Goal: Submit feedback/report problem: Submit feedback/report problem

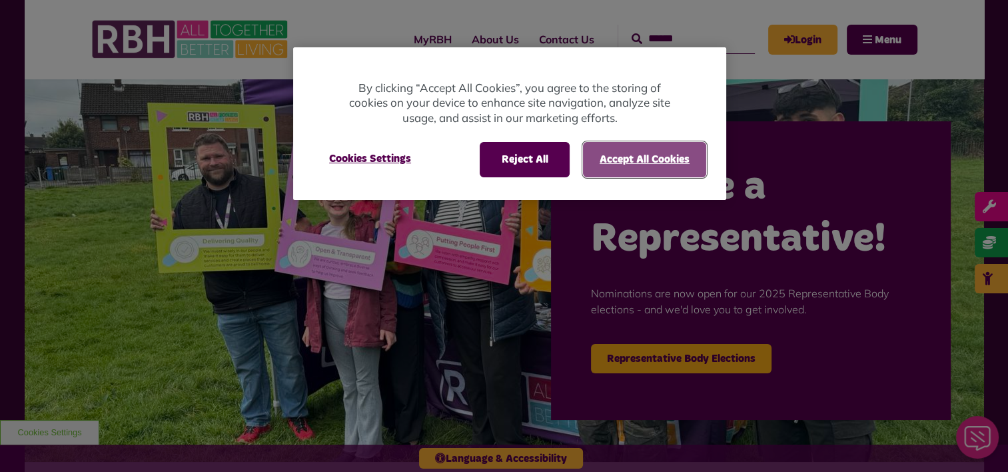
click at [651, 166] on button "Accept All Cookies" at bounding box center [644, 159] width 123 height 35
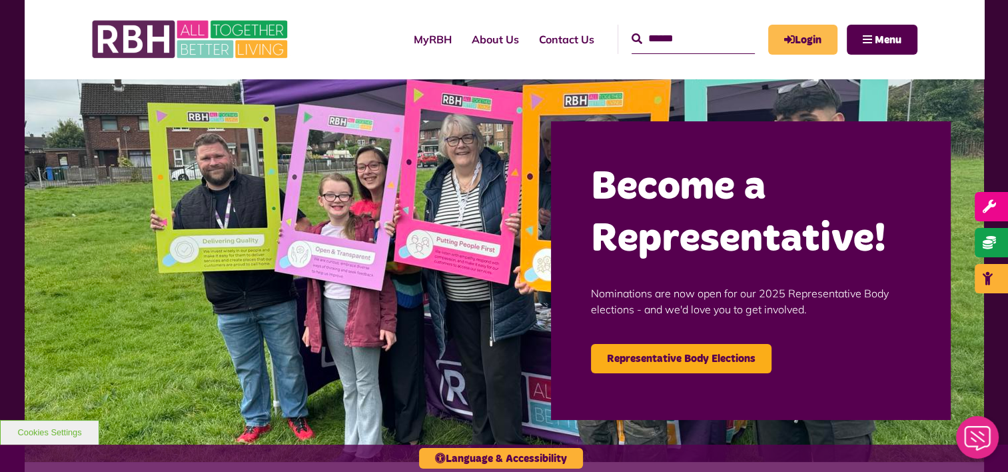
click at [812, 41] on link "Login" at bounding box center [802, 40] width 69 height 30
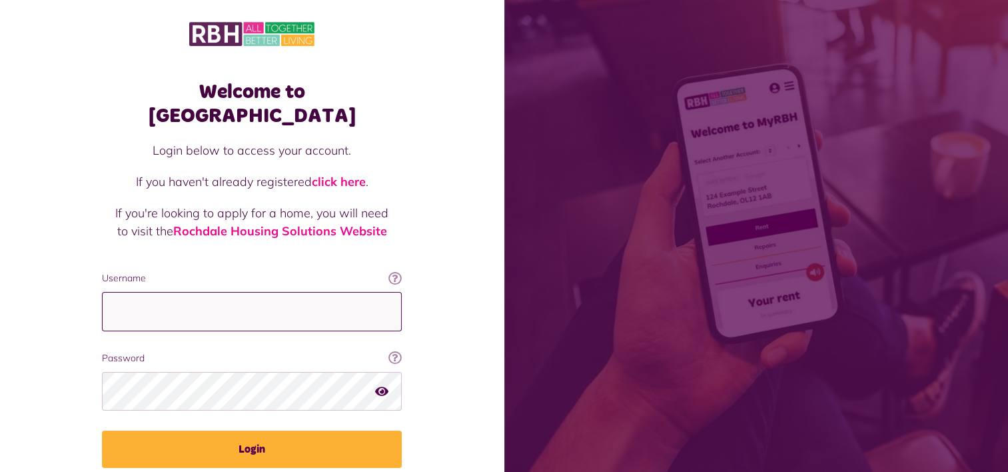
click at [210, 292] on input "Username" at bounding box center [252, 311] width 300 height 39
type input "**********"
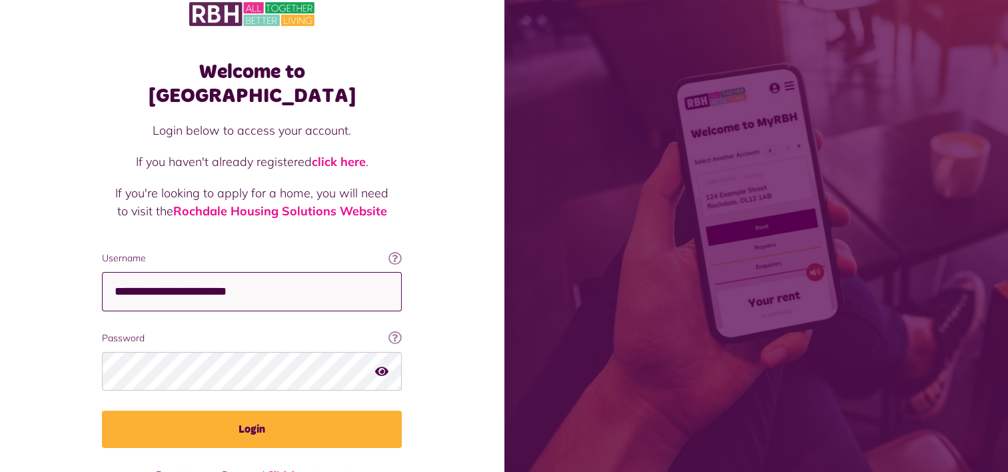
scroll to position [40, 0]
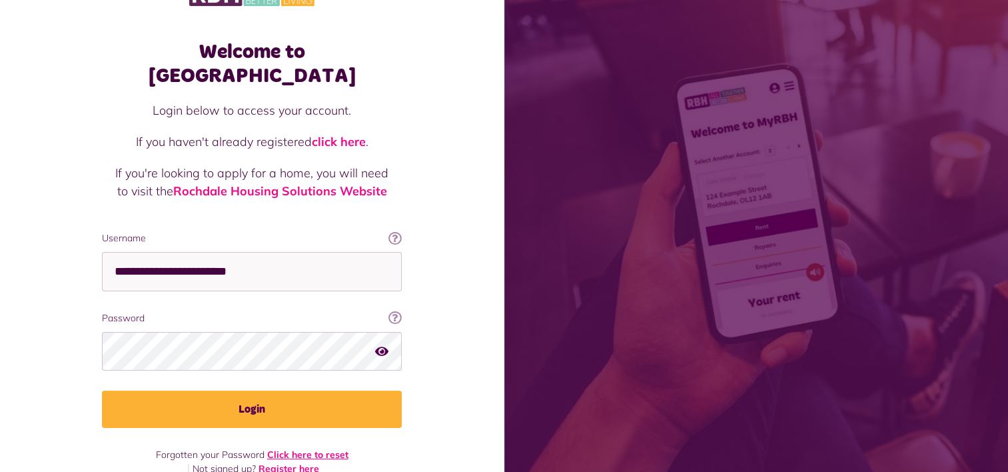
click at [312, 448] on link "Click here to reset" at bounding box center [307, 454] width 81 height 12
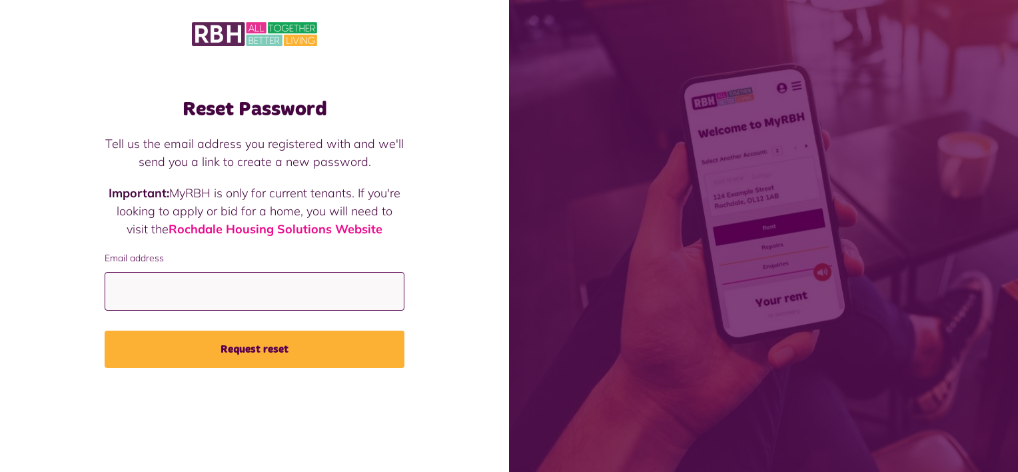
click at [202, 298] on input "Email address" at bounding box center [255, 291] width 300 height 39
type input "**********"
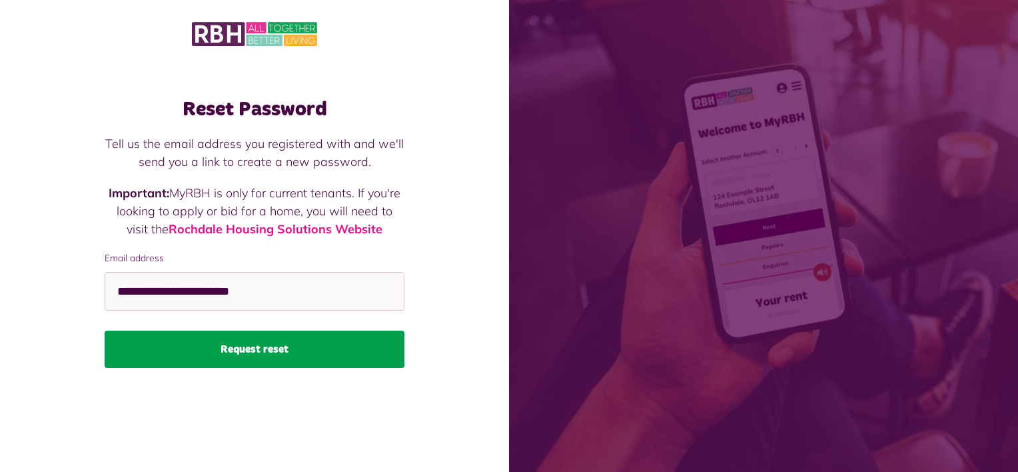
click at [266, 351] on button "Request reset" at bounding box center [255, 348] width 300 height 37
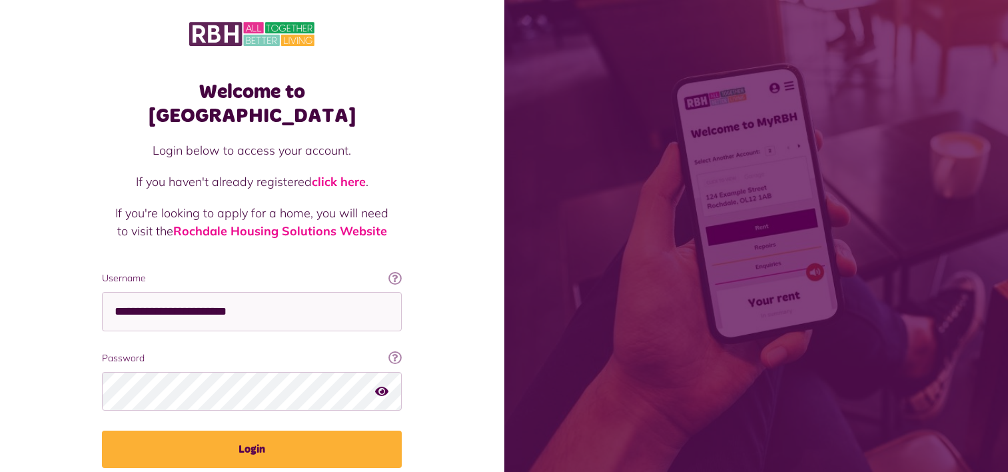
scroll to position [40, 0]
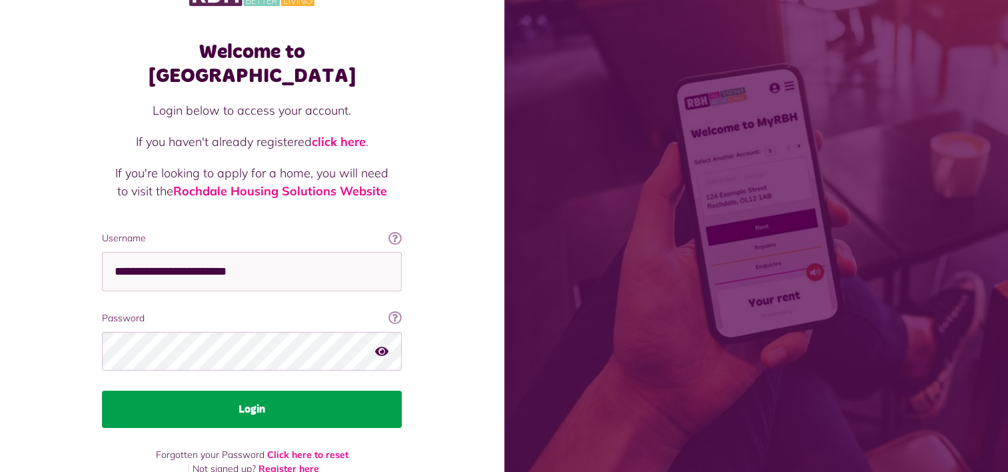
click at [256, 390] on button "Login" at bounding box center [252, 408] width 300 height 37
click at [254, 390] on button "Login" at bounding box center [252, 408] width 300 height 37
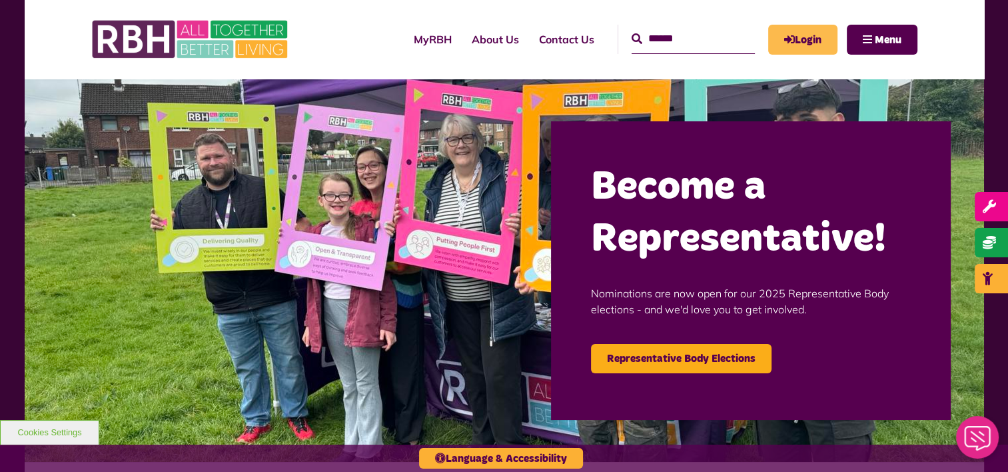
click at [811, 41] on link "Login" at bounding box center [802, 40] width 69 height 30
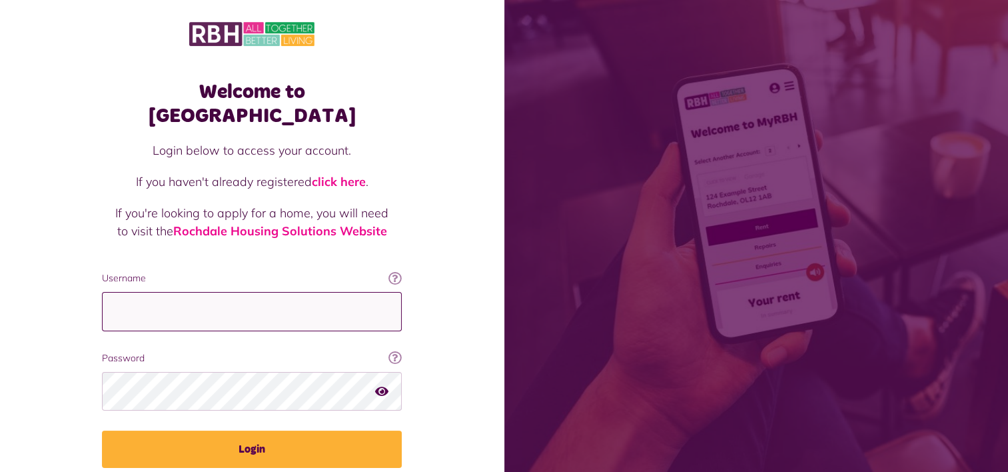
click at [147, 292] on input "Username" at bounding box center [252, 311] width 300 height 39
type input "**********"
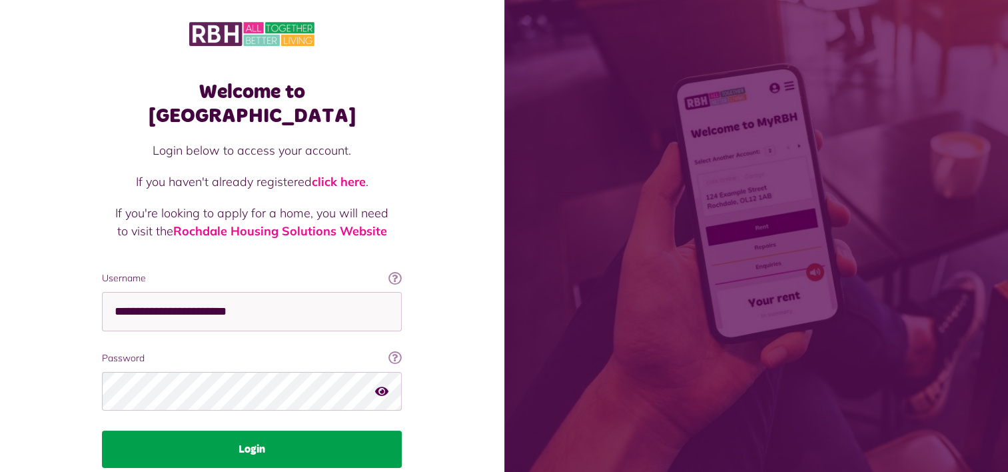
click at [254, 430] on button "Login" at bounding box center [252, 448] width 300 height 37
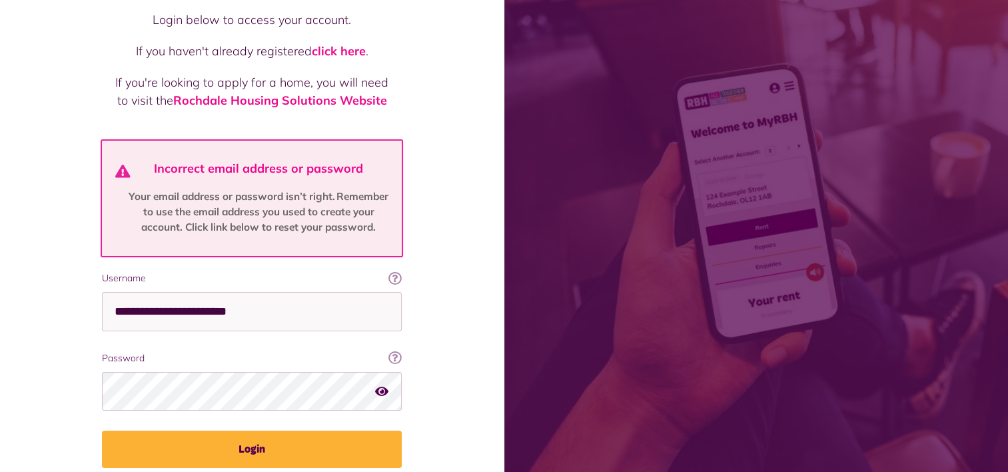
scroll to position [133, 0]
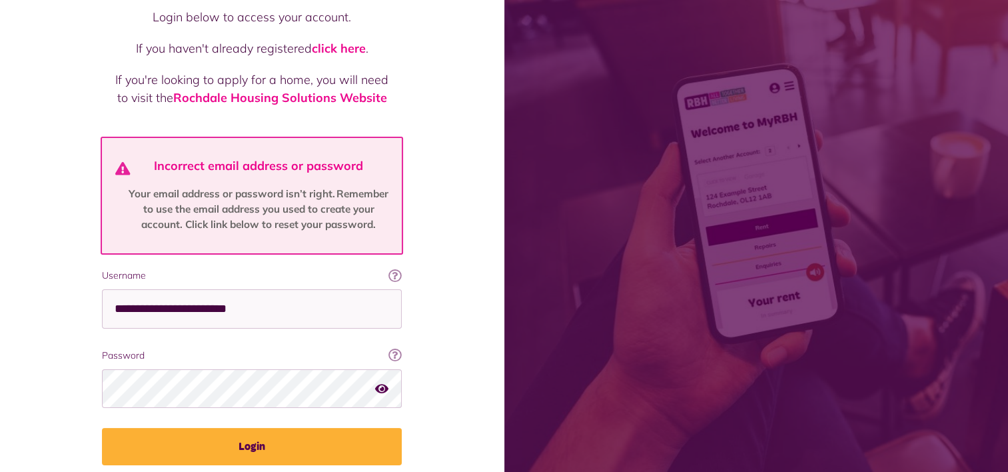
click at [382, 382] on icon "button" at bounding box center [381, 388] width 13 height 12
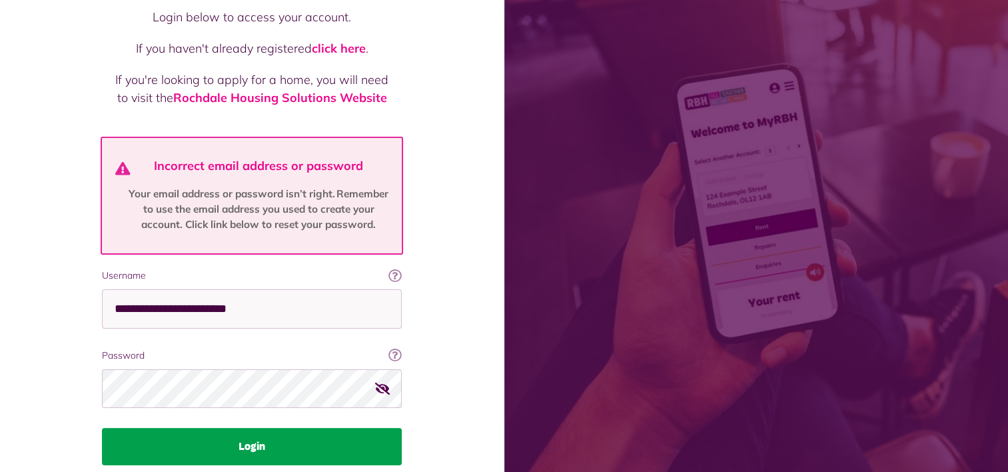
click at [251, 428] on button "Login" at bounding box center [252, 446] width 300 height 37
click at [261, 428] on button "Login" at bounding box center [252, 446] width 300 height 37
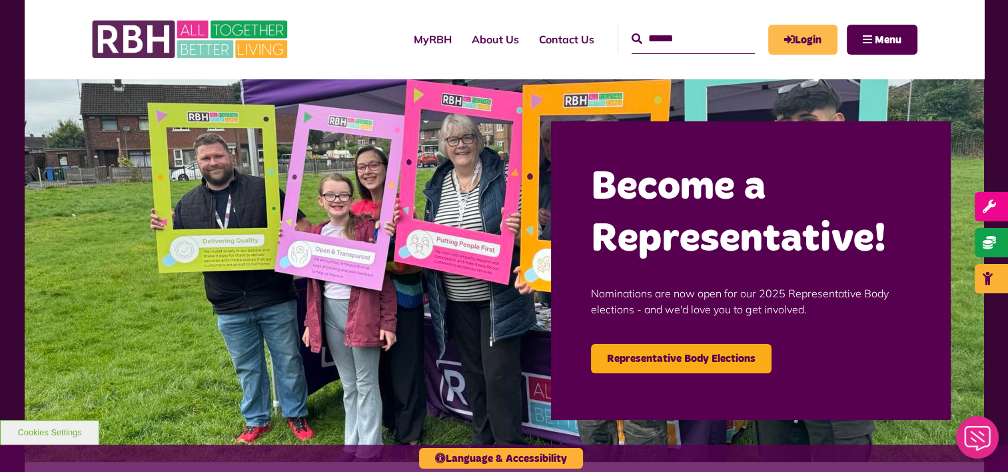
click at [797, 40] on link "Login" at bounding box center [802, 40] width 69 height 30
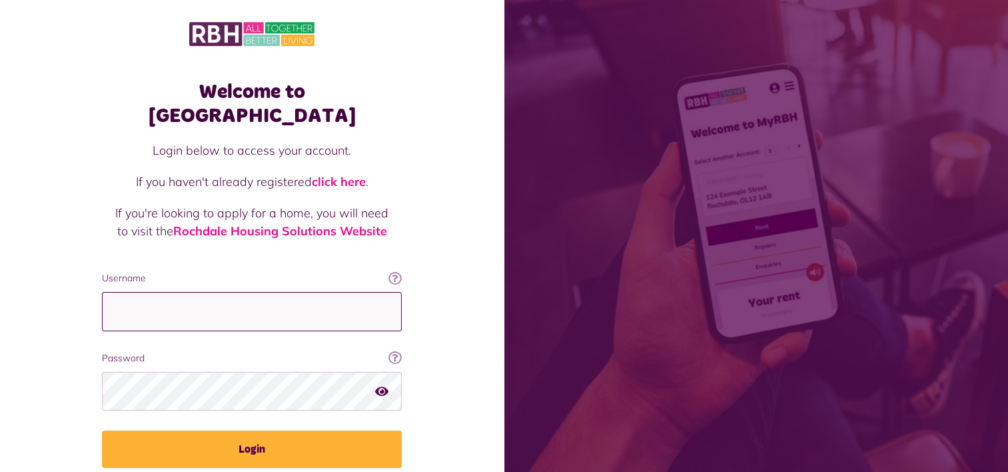
click at [205, 292] on input "Username" at bounding box center [252, 311] width 300 height 39
type input "**********"
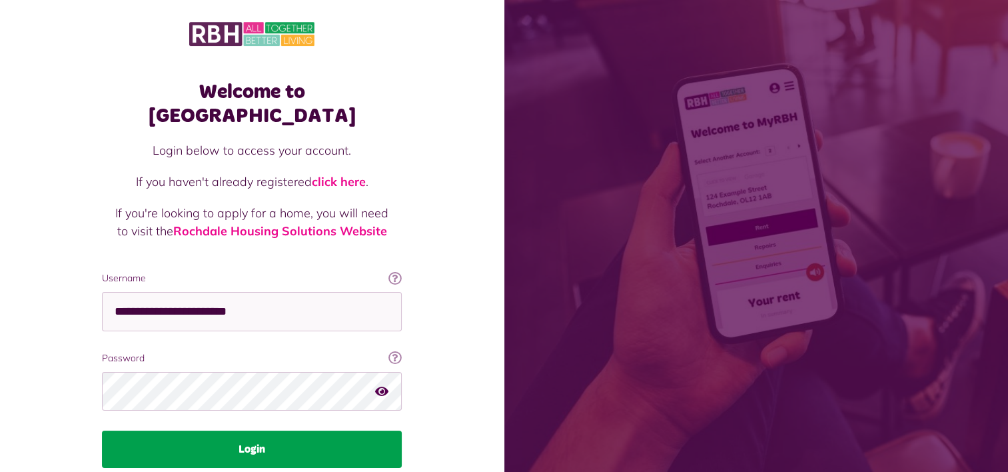
click at [269, 430] on button "Login" at bounding box center [252, 448] width 300 height 37
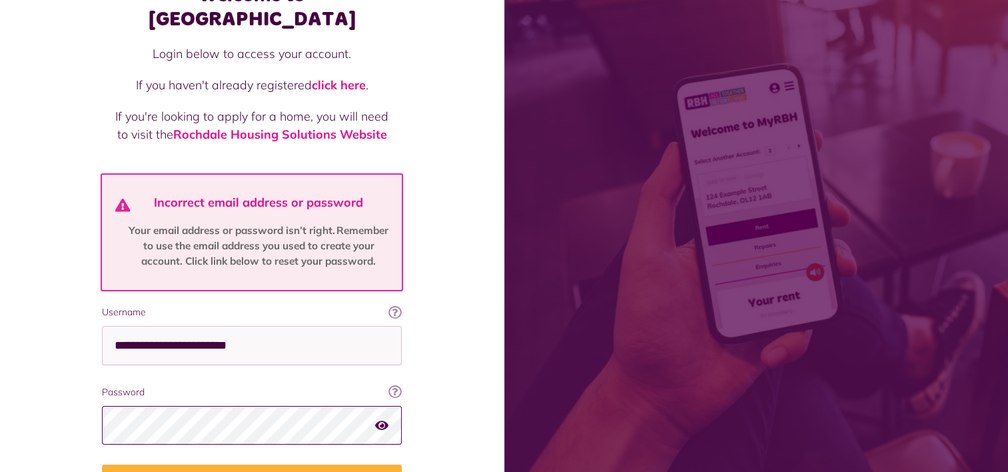
scroll to position [67, 0]
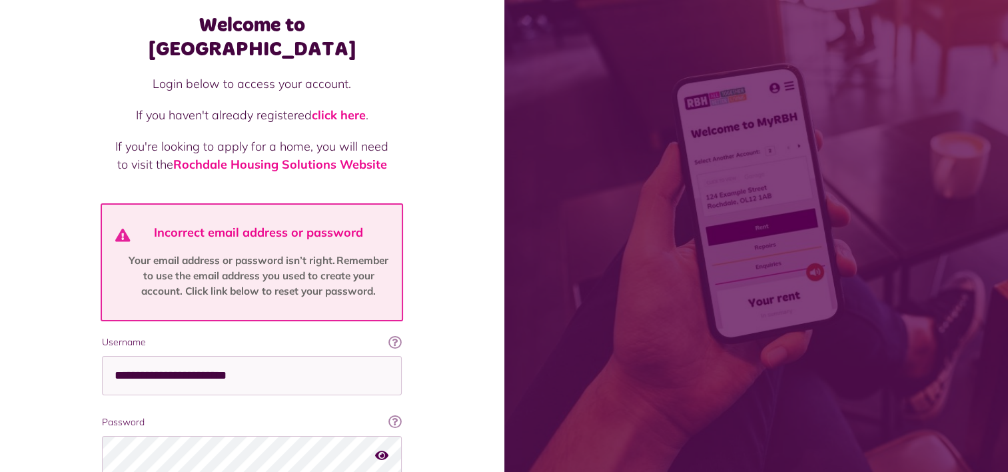
click at [386, 449] on icon "button" at bounding box center [381, 455] width 13 height 12
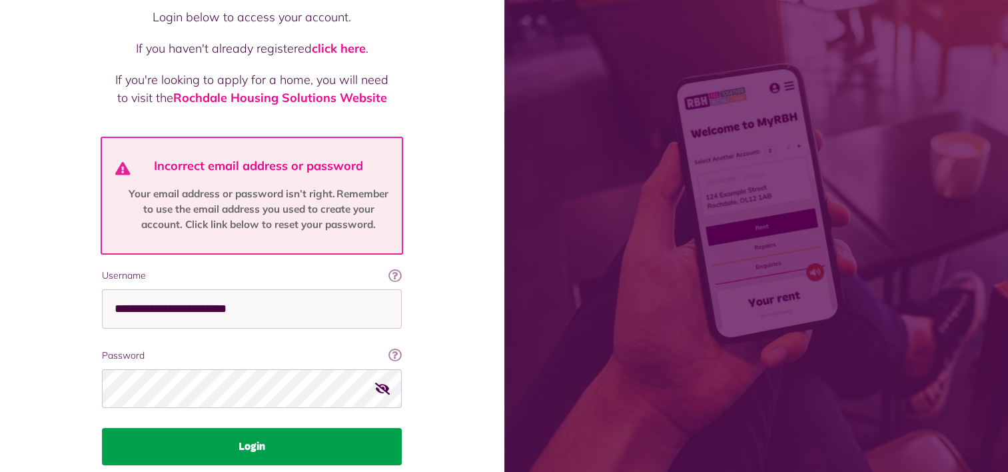
click at [254, 428] on button "Login" at bounding box center [252, 446] width 300 height 37
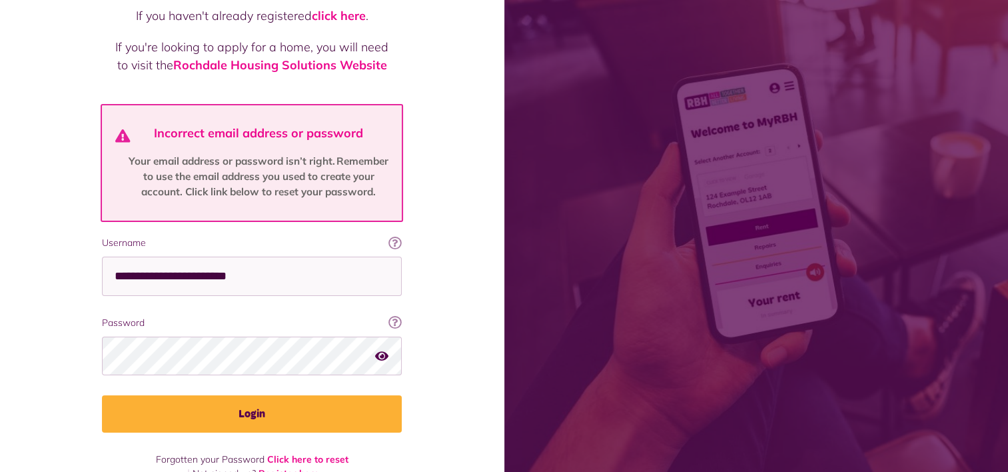
scroll to position [171, 0]
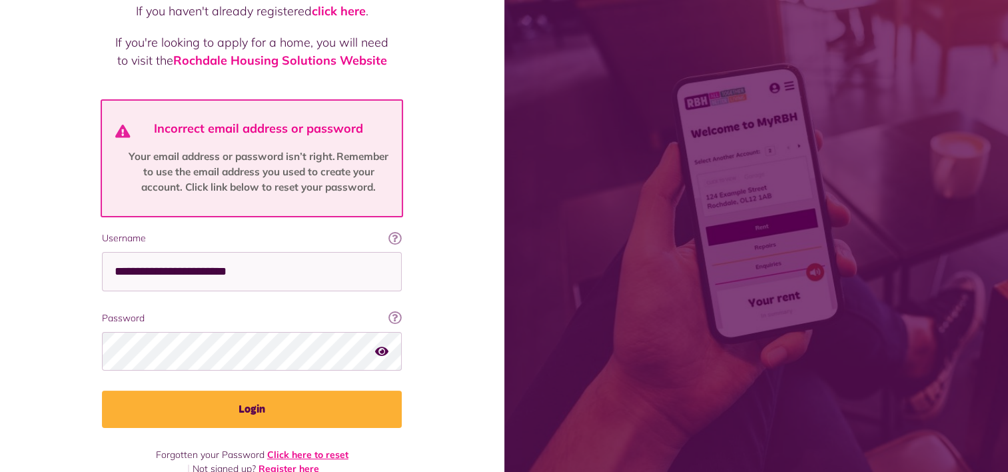
click at [315, 448] on link "Click here to reset" at bounding box center [307, 454] width 81 height 12
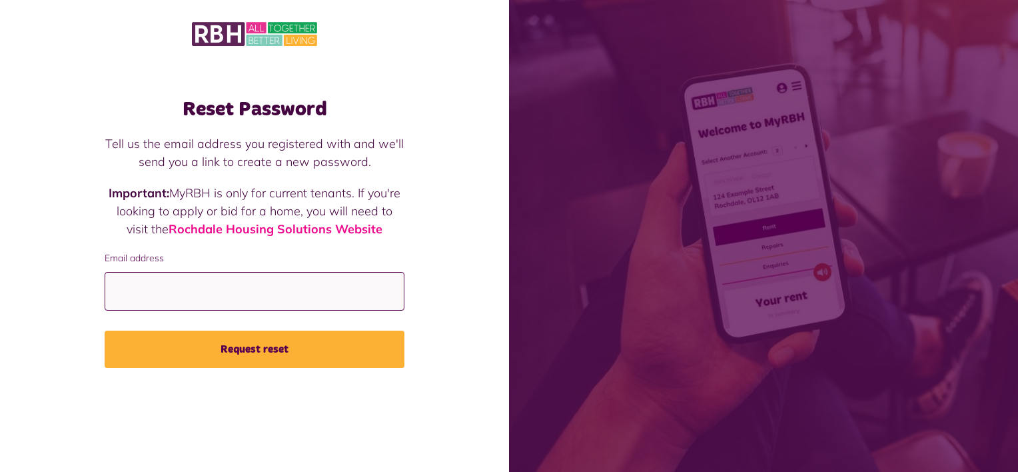
click at [200, 296] on input "Email address" at bounding box center [255, 291] width 300 height 39
type input "**********"
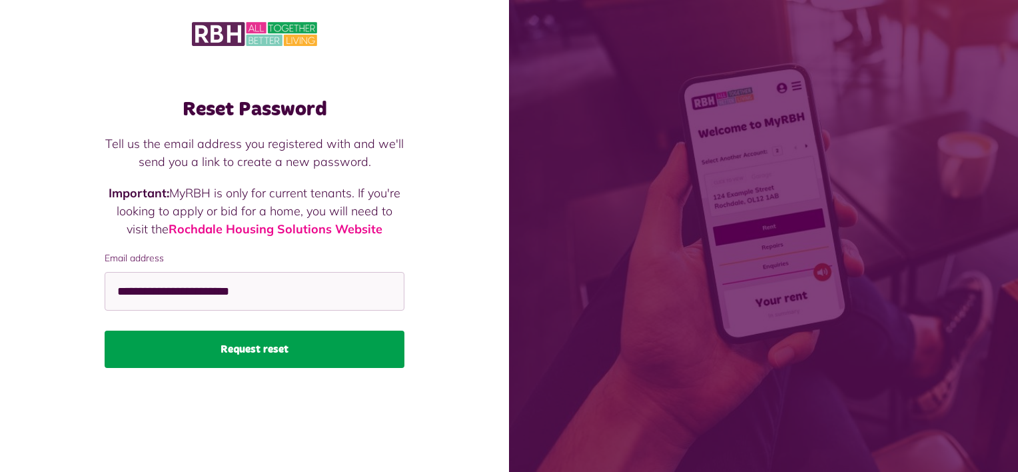
click at [260, 346] on button "Request reset" at bounding box center [255, 348] width 300 height 37
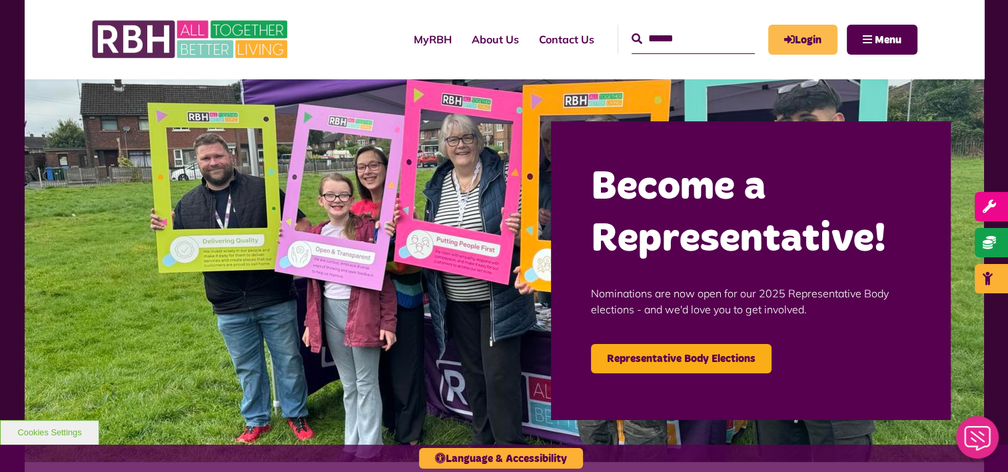
click at [806, 41] on link "Login" at bounding box center [802, 40] width 69 height 30
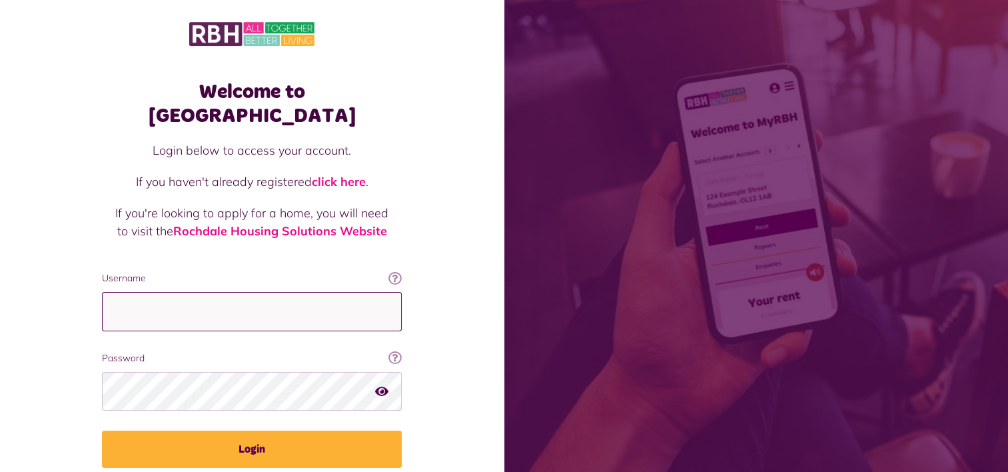
click at [157, 292] on input "Username" at bounding box center [252, 311] width 300 height 39
type input "**********"
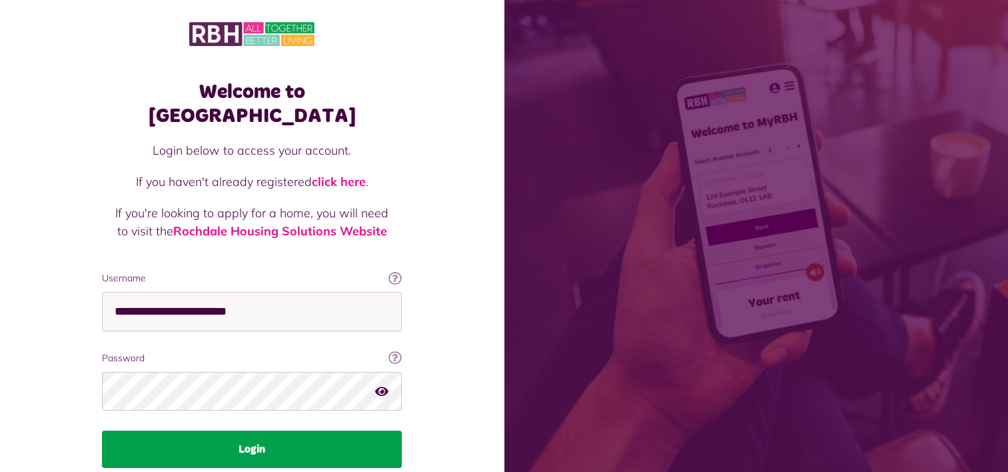
click at [250, 430] on button "Login" at bounding box center [252, 448] width 300 height 37
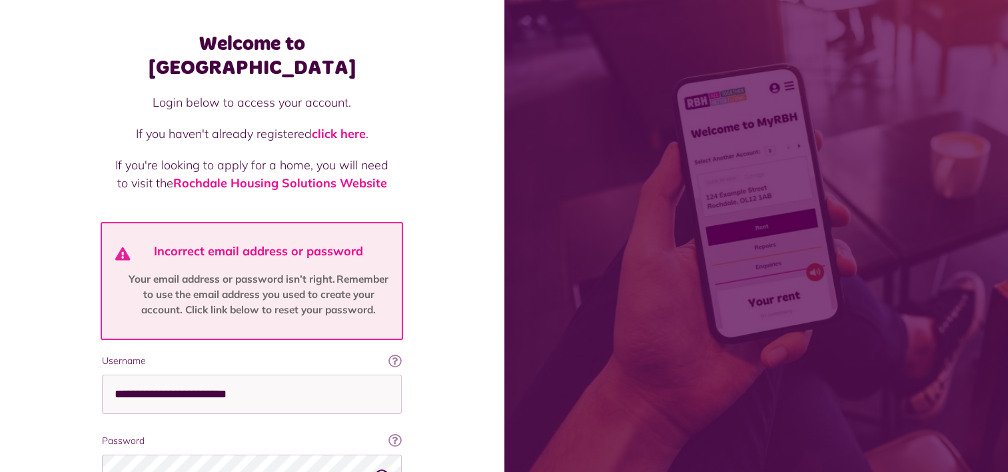
scroll to position [133, 0]
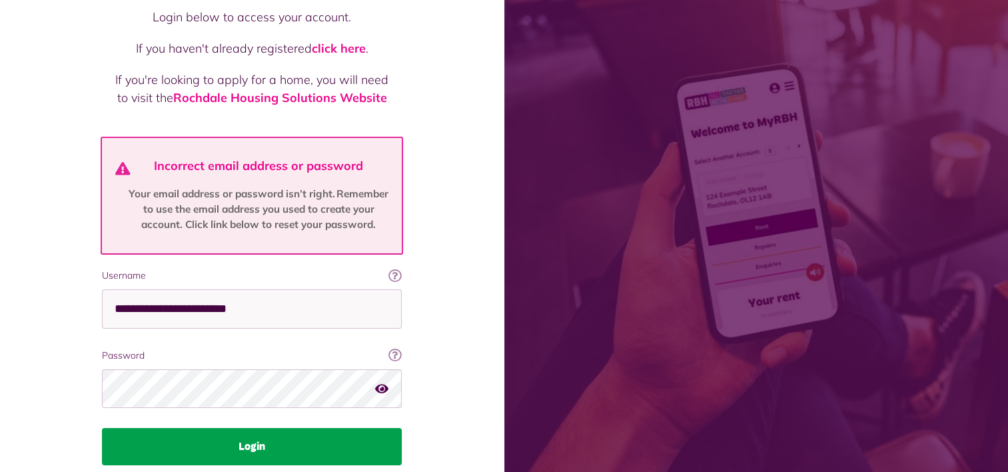
click at [252, 428] on button "Login" at bounding box center [252, 446] width 300 height 37
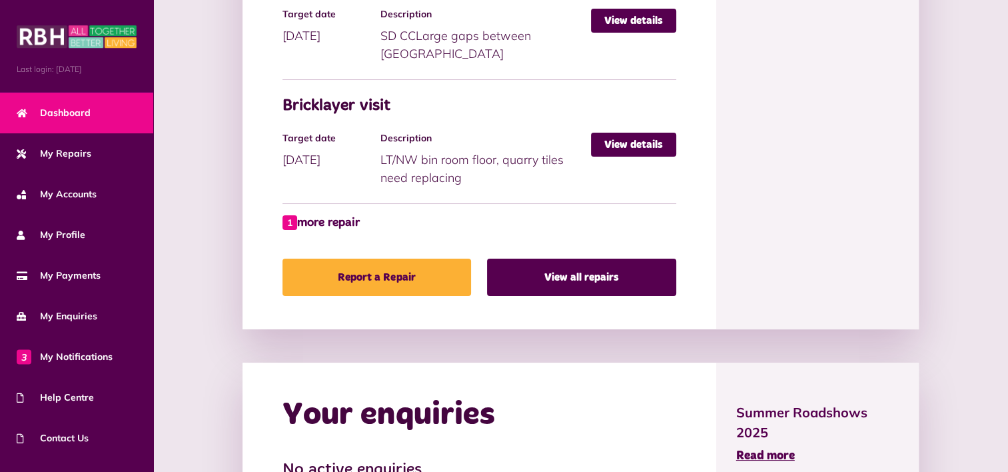
scroll to position [1042, 0]
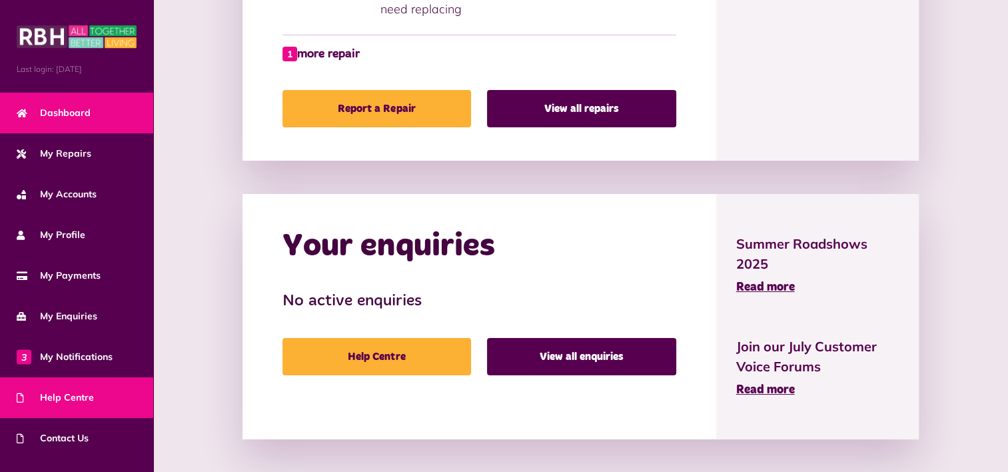
click at [60, 396] on span "Help Centre" at bounding box center [55, 397] width 77 height 14
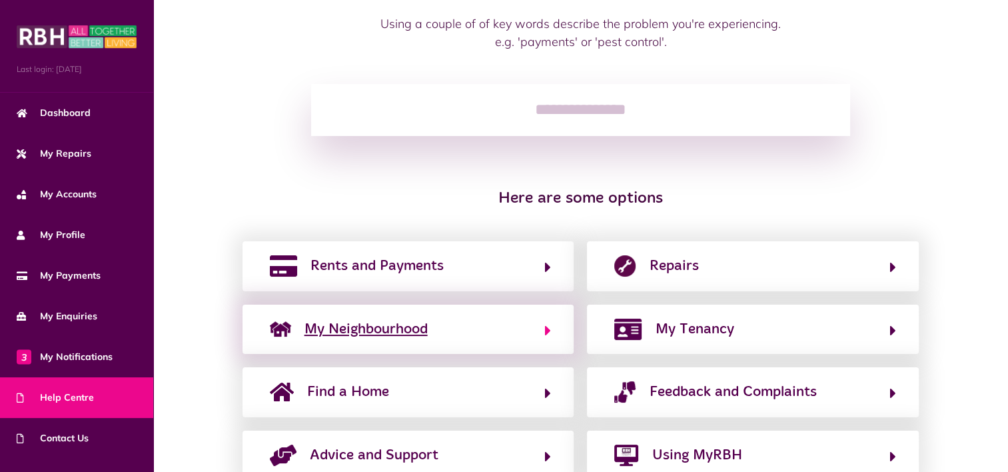
scroll to position [181, 0]
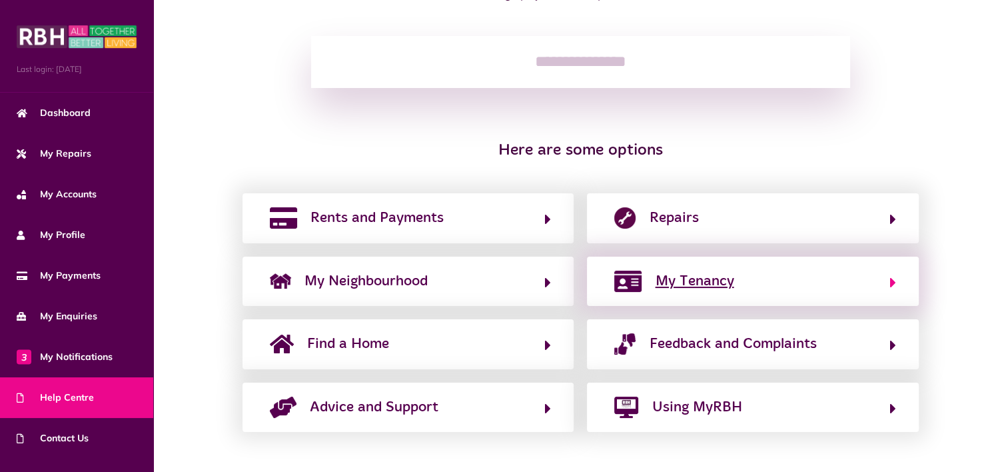
click at [695, 283] on span "My Tenancy" at bounding box center [694, 280] width 79 height 21
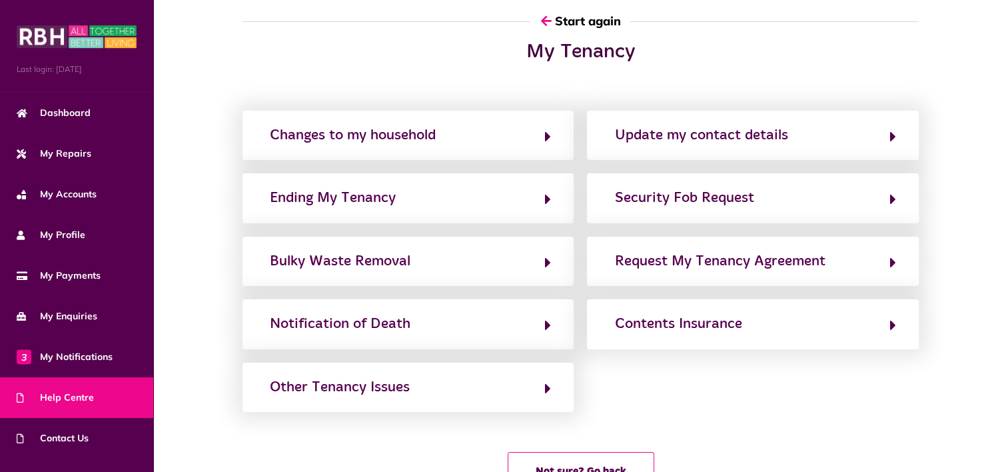
scroll to position [0, 0]
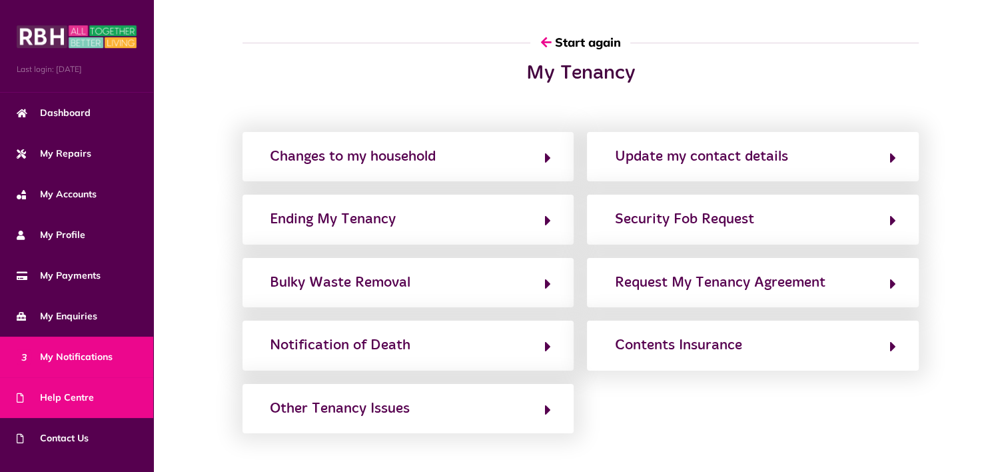
click at [53, 354] on span "3 My Notifications" at bounding box center [65, 357] width 96 height 14
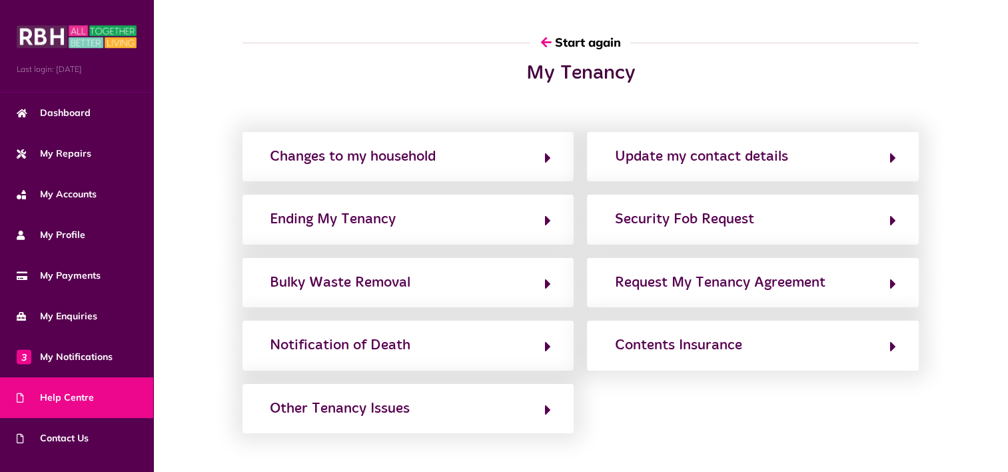
click at [61, 398] on span "Help Centre" at bounding box center [55, 397] width 77 height 14
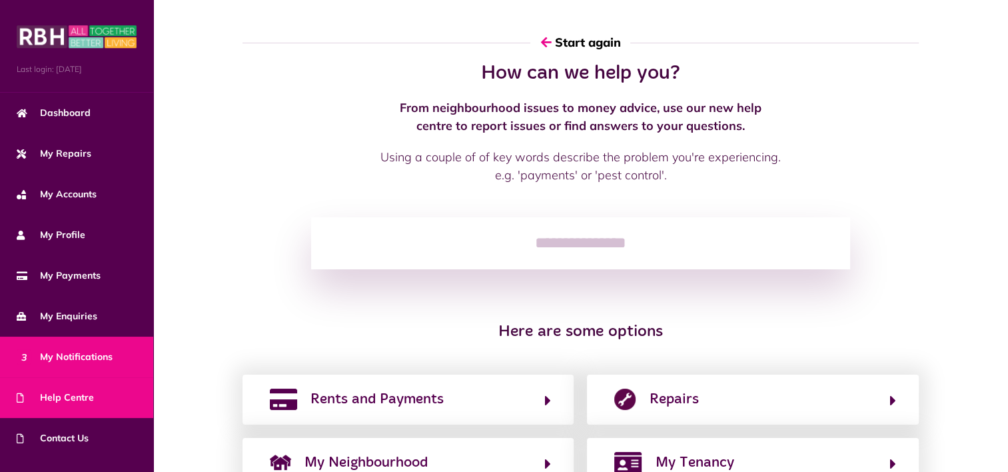
click at [91, 356] on span "3 My Notifications" at bounding box center [65, 357] width 96 height 14
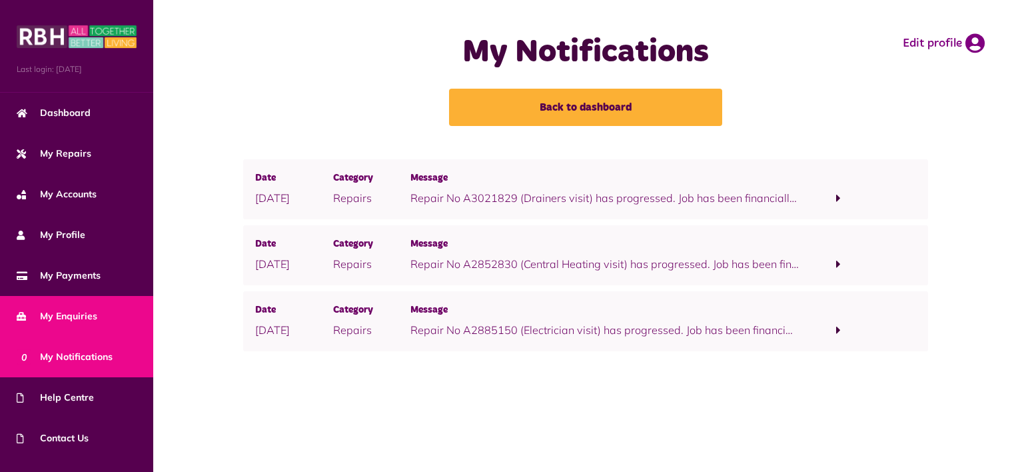
click at [80, 312] on span "My Enquiries" at bounding box center [57, 316] width 81 height 14
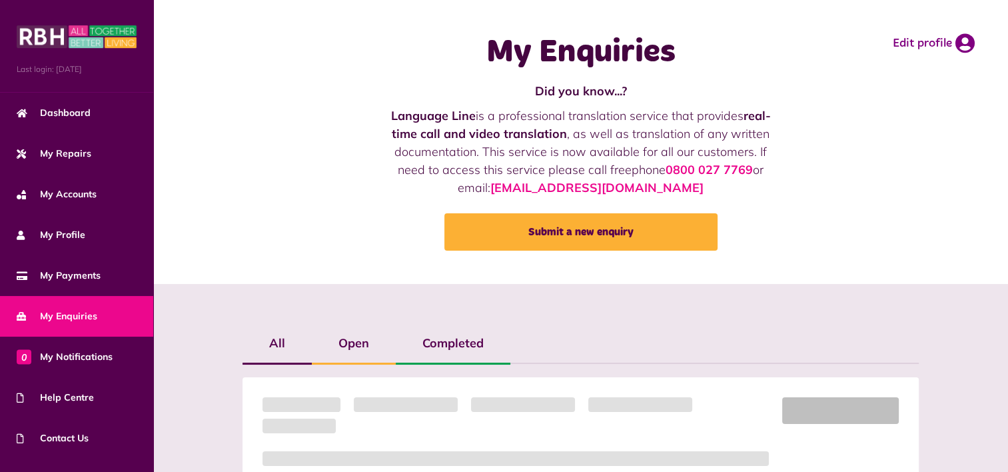
scroll to position [4, 0]
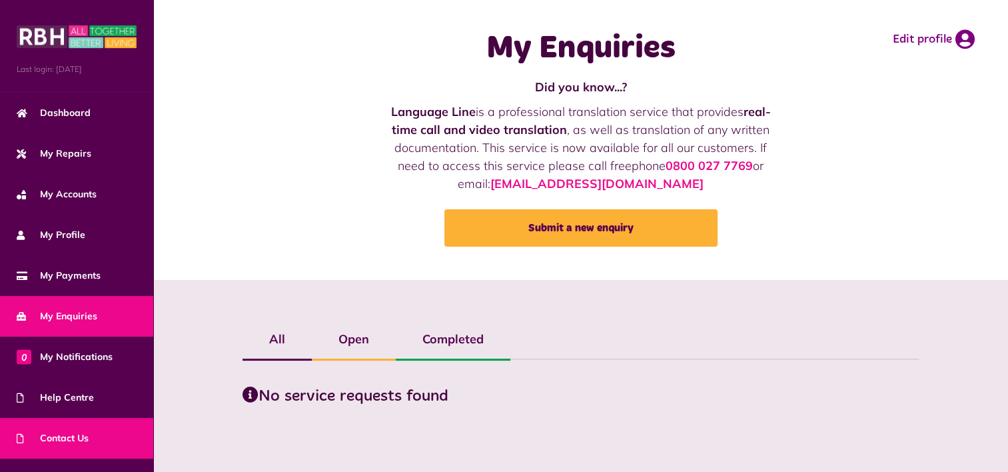
click at [57, 436] on span "Contact Us" at bounding box center [53, 438] width 72 height 14
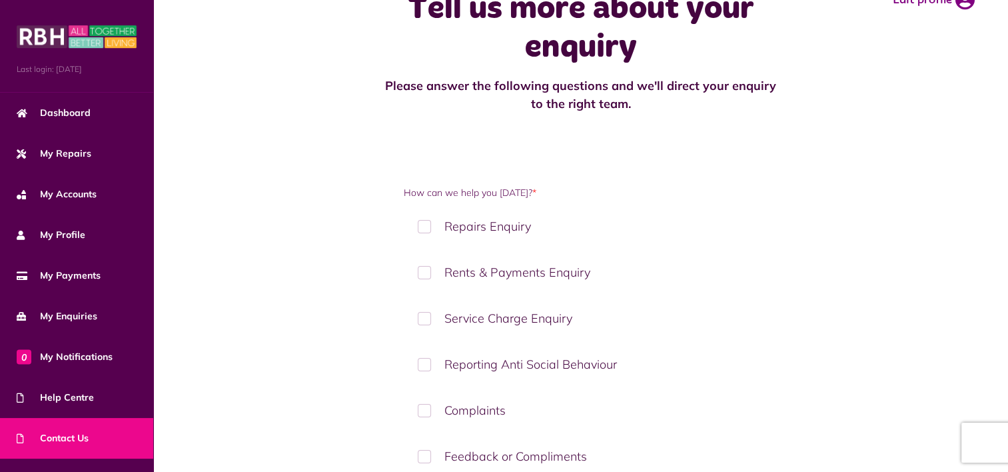
scroll to position [67, 0]
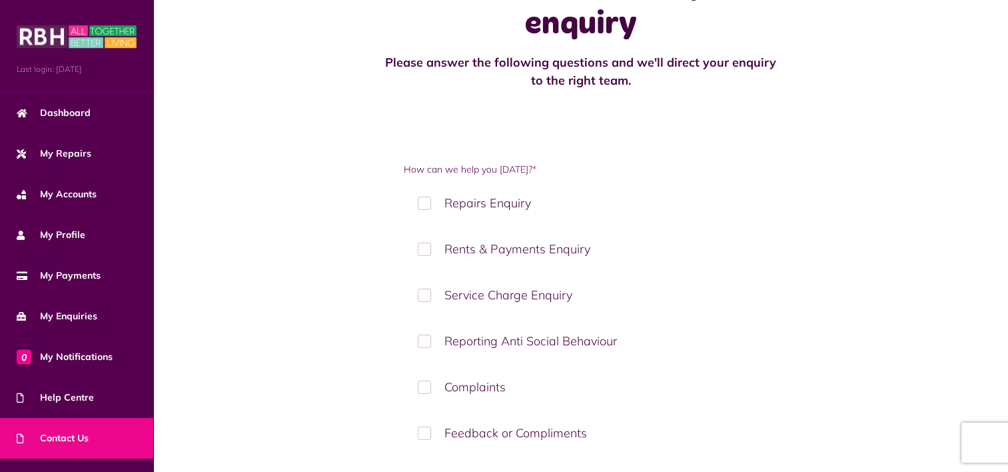
click at [426, 340] on label "Reporting Anti Social Behaviour" at bounding box center [580, 340] width 353 height 39
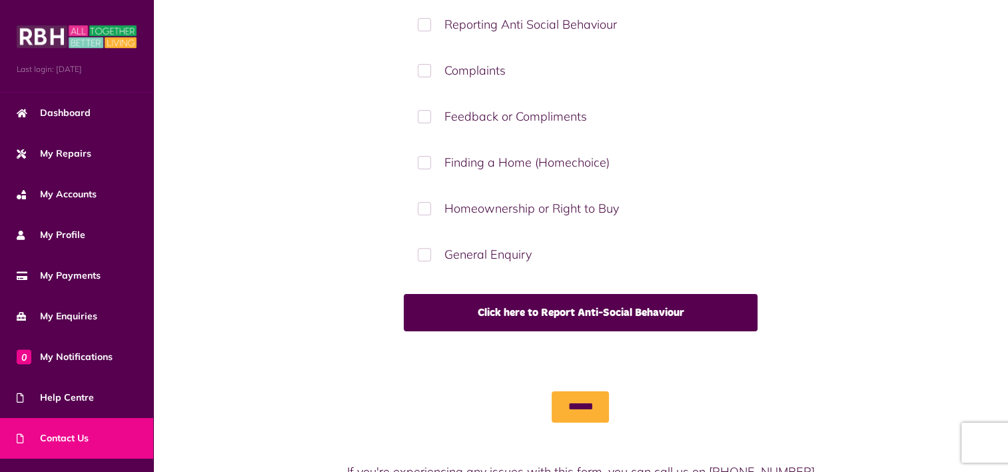
scroll to position [449, 0]
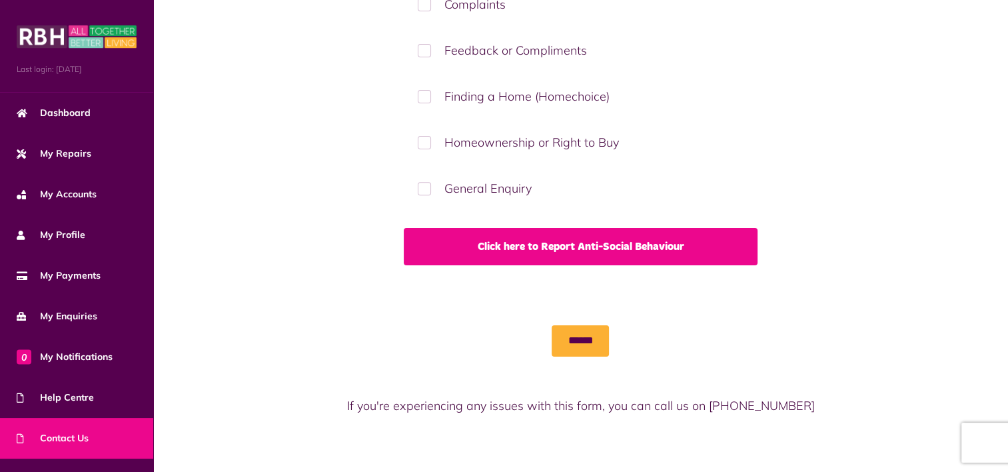
click at [607, 243] on link "Click here to Report Anti-Social Behaviour" at bounding box center [580, 246] width 353 height 37
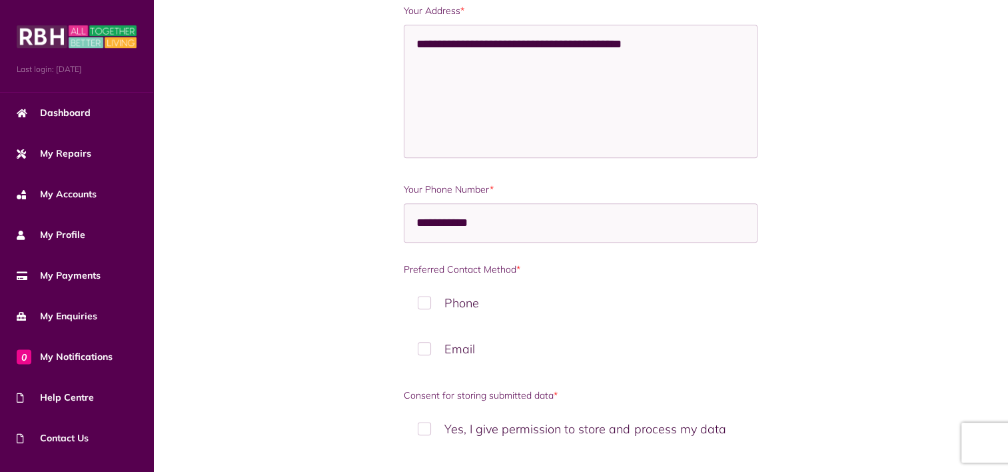
scroll to position [1465, 0]
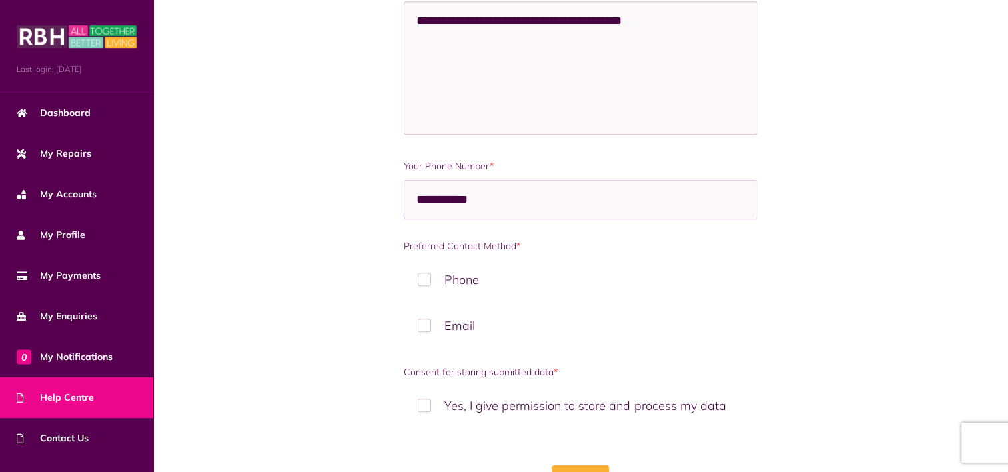
click at [64, 400] on span "Help Centre" at bounding box center [55, 397] width 77 height 14
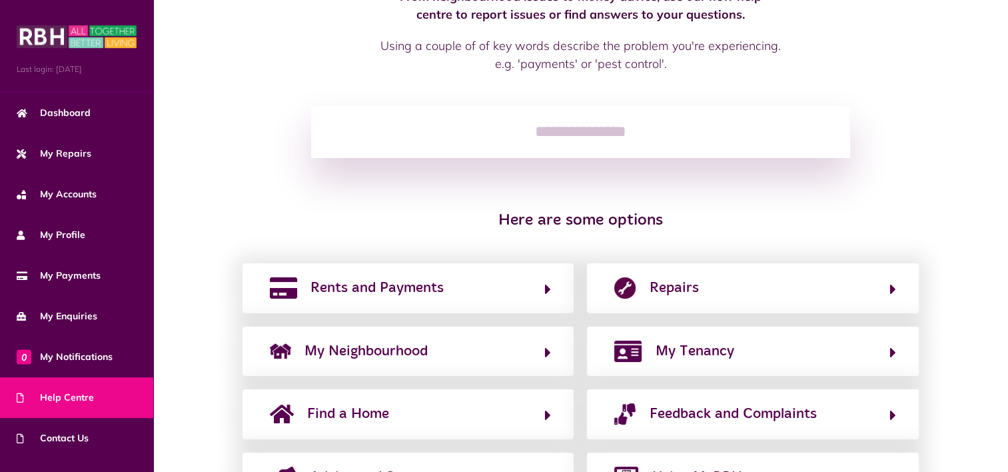
scroll to position [181, 0]
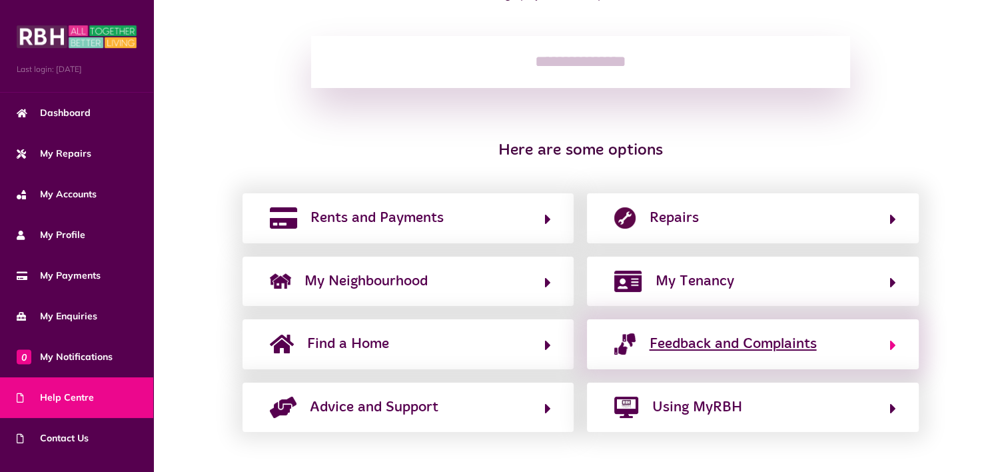
click at [786, 344] on span "Feedback and Complaints" at bounding box center [732, 343] width 167 height 21
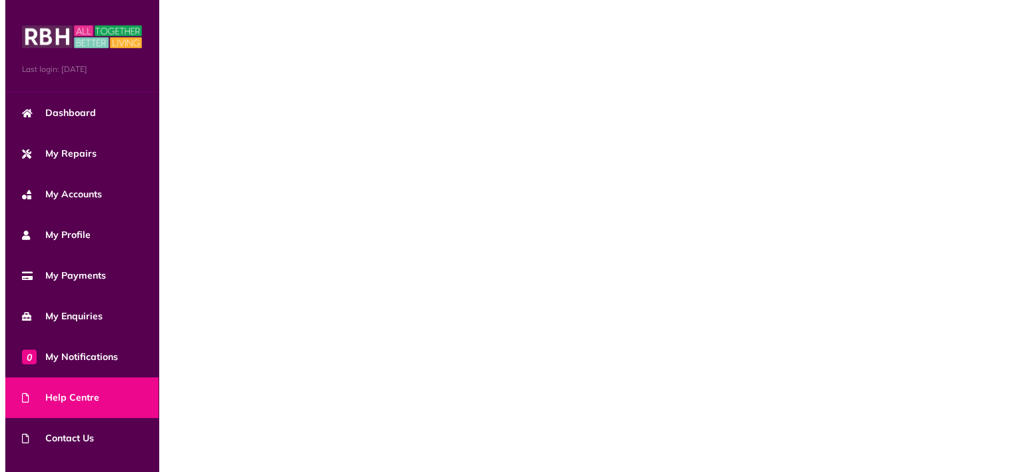
scroll to position [0, 0]
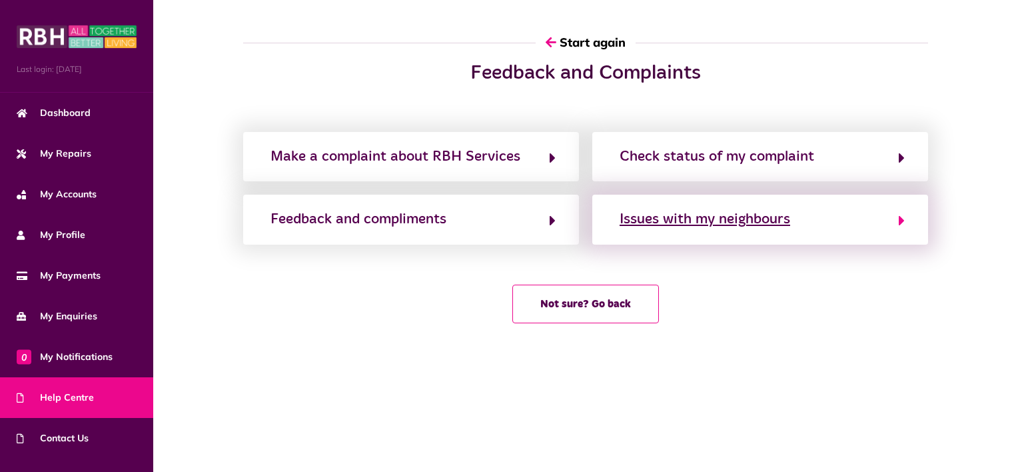
click at [755, 224] on div "Issues with my neighbours" at bounding box center [704, 218] width 171 height 21
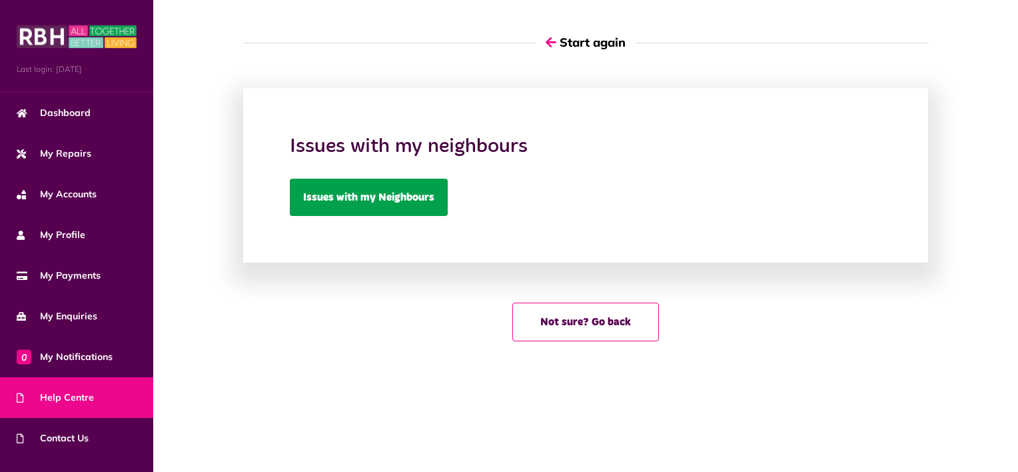
click at [372, 198] on link "Issues with my Neighbours" at bounding box center [369, 197] width 158 height 37
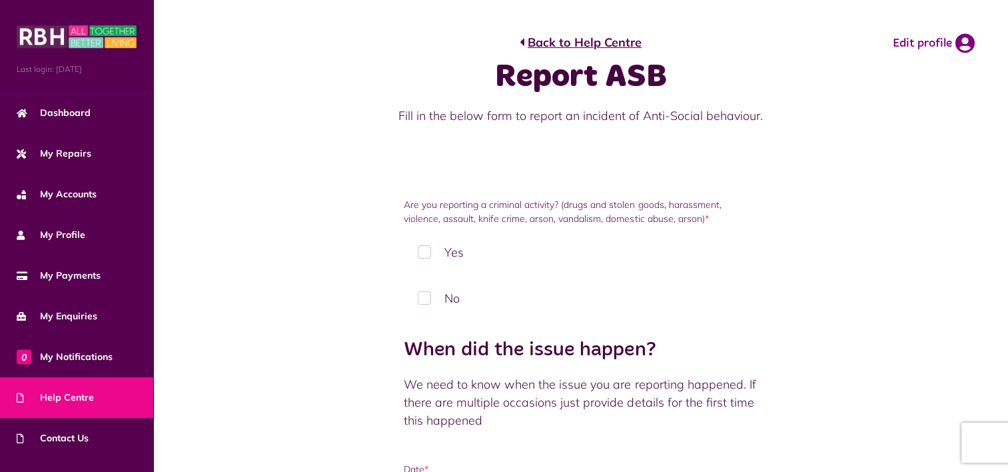
click at [77, 401] on span "Help Centre" at bounding box center [55, 397] width 77 height 14
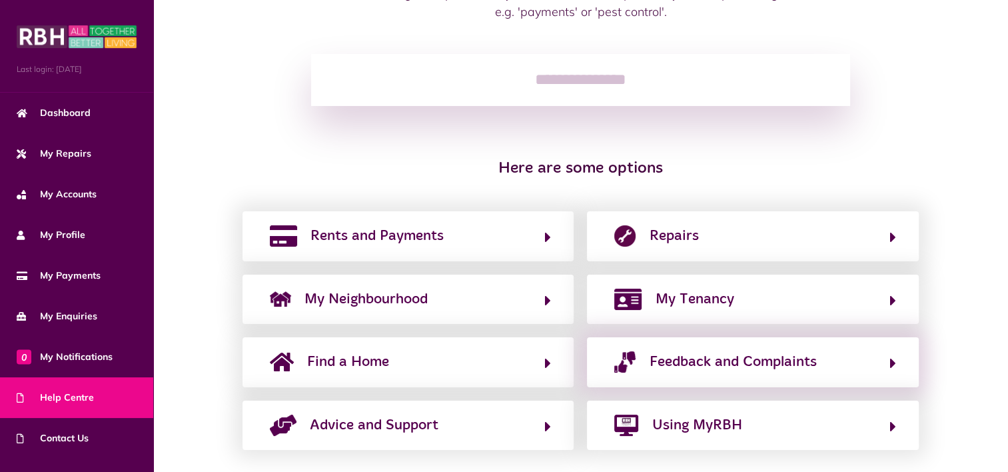
scroll to position [181, 0]
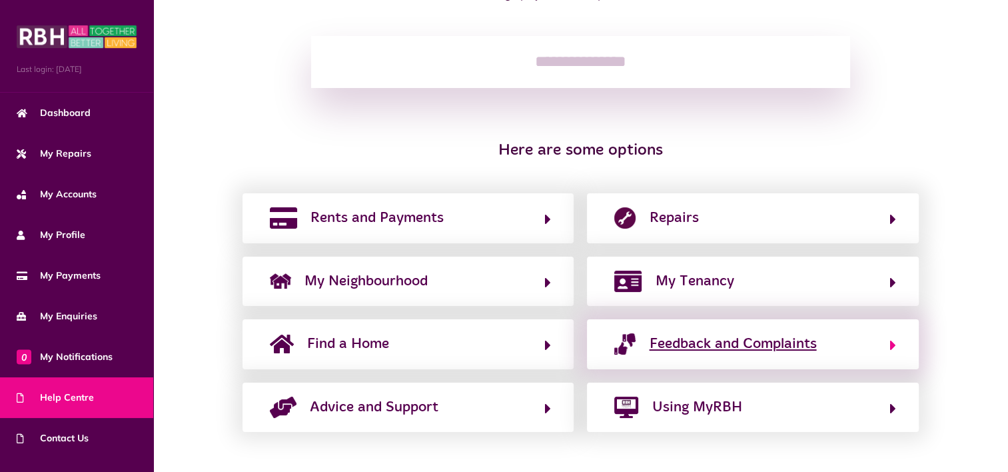
click at [787, 347] on span "Feedback and Complaints" at bounding box center [732, 343] width 167 height 21
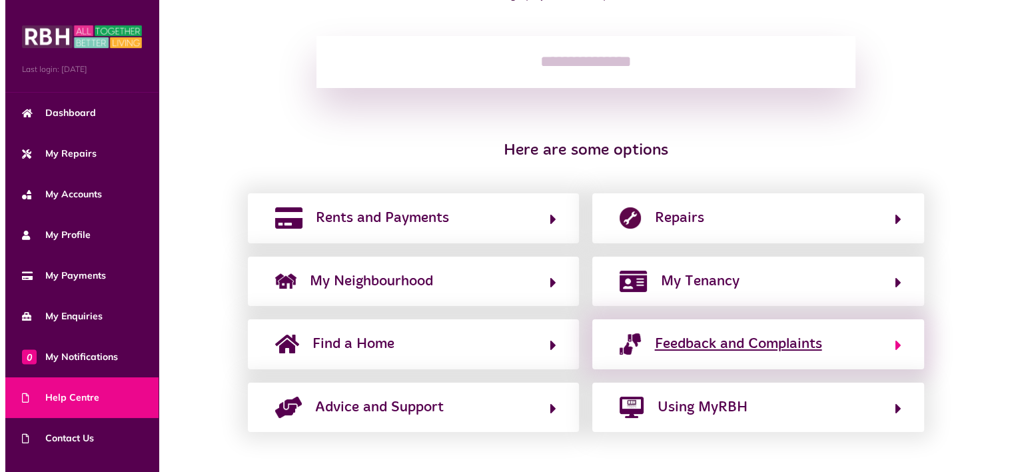
scroll to position [0, 0]
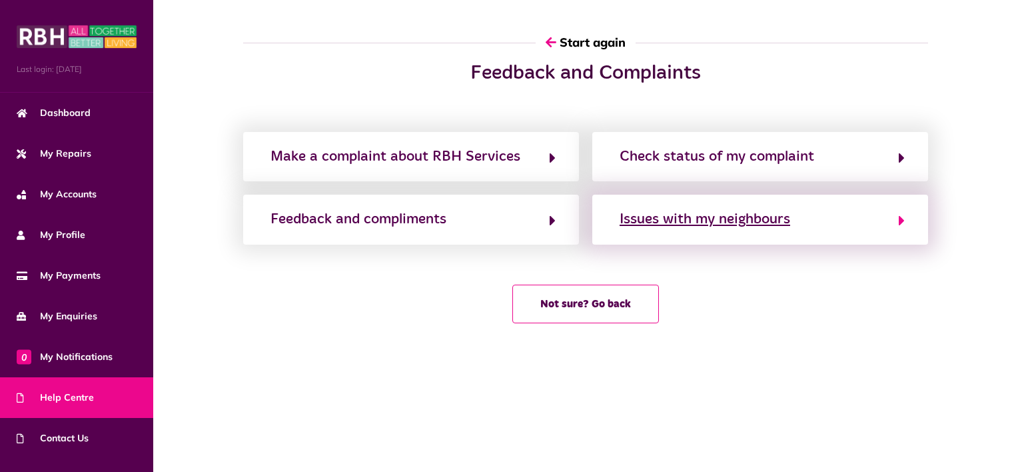
click at [781, 219] on div "Issues with my neighbours" at bounding box center [704, 218] width 171 height 21
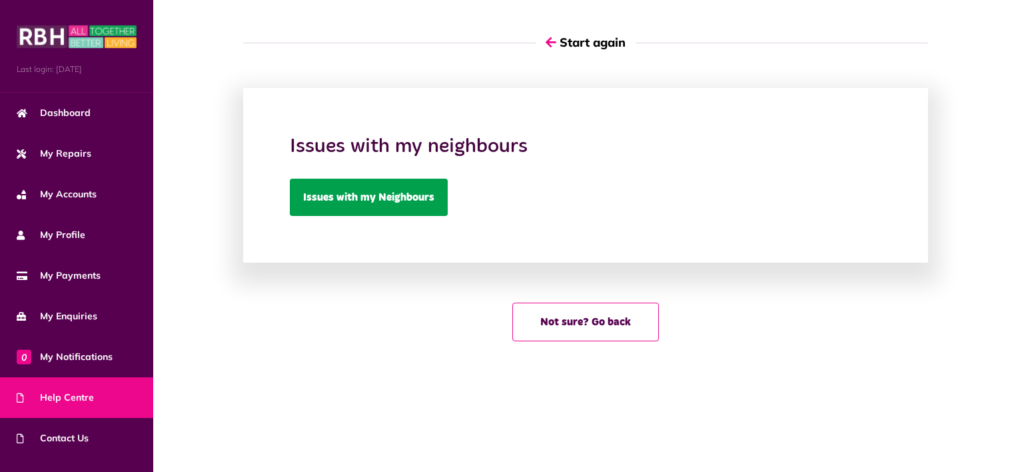
click at [400, 194] on link "Issues with my Neighbours" at bounding box center [369, 197] width 158 height 37
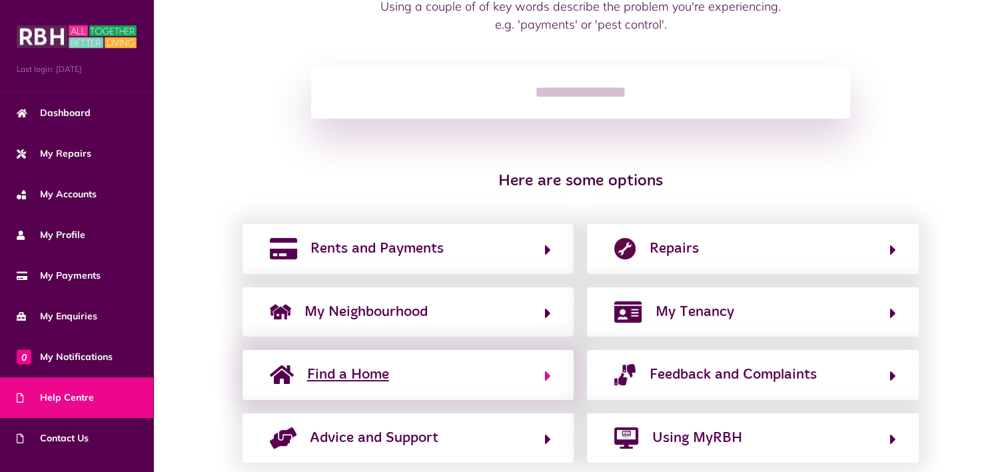
scroll to position [181, 0]
